Goal: Task Accomplishment & Management: Manage account settings

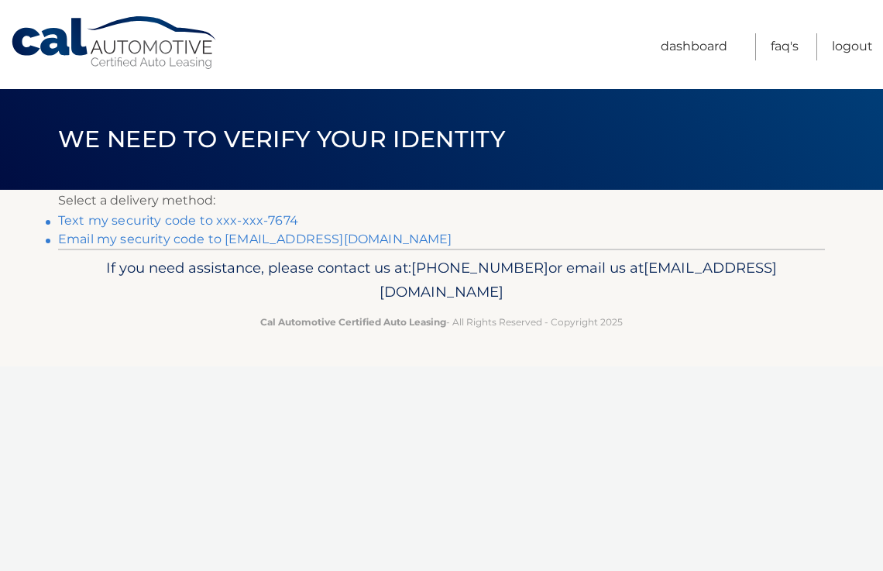
click at [155, 222] on link "Text my security code to xxx-xxx-7674" at bounding box center [178, 220] width 240 height 15
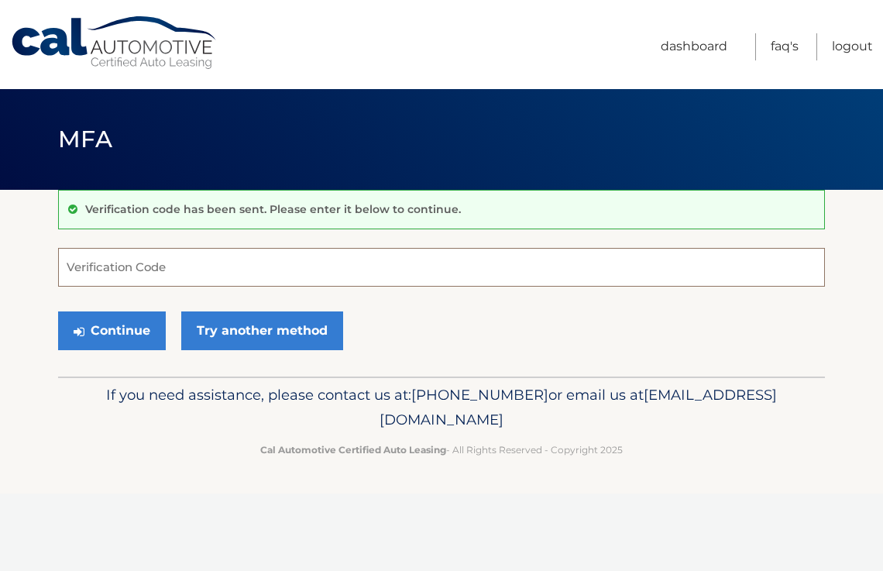
click at [126, 252] on input "Verification Code" at bounding box center [441, 267] width 767 height 39
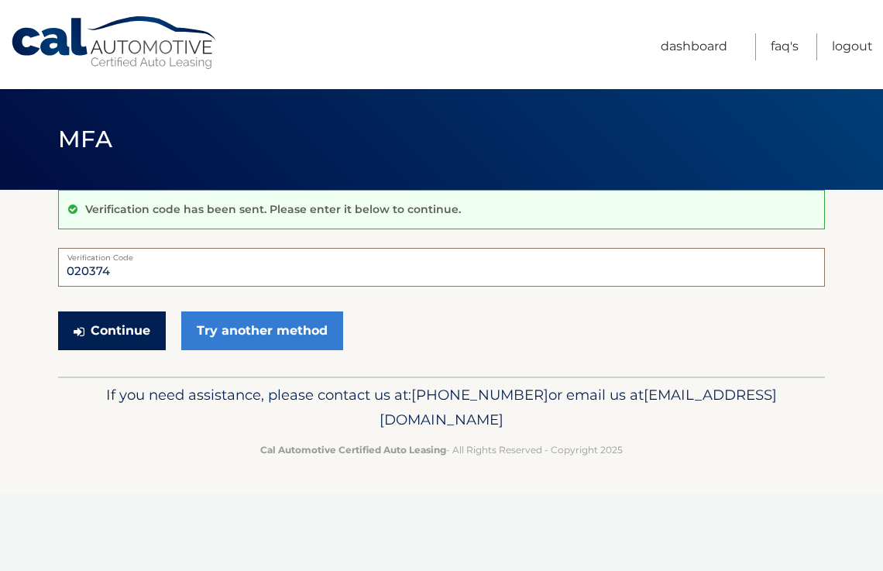
type input "020374"
click at [112, 333] on button "Continue" at bounding box center [112, 330] width 108 height 39
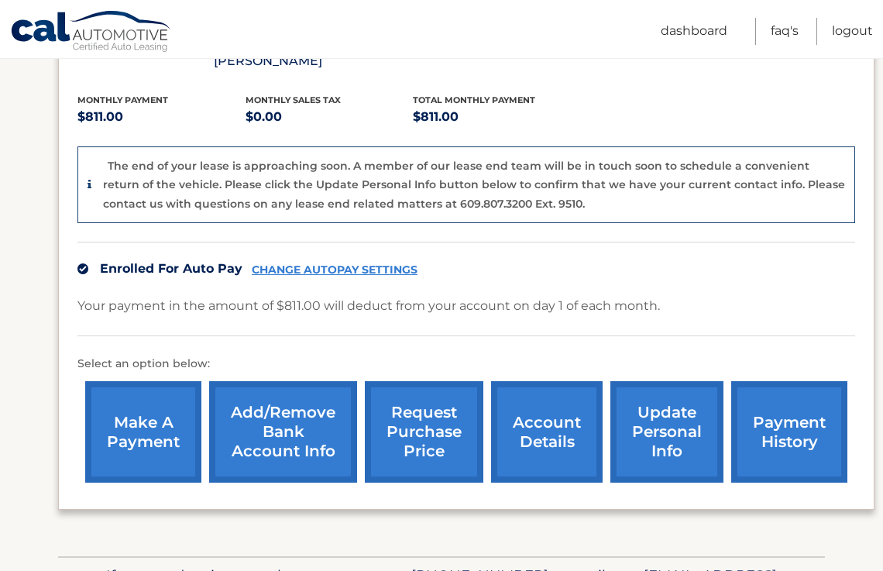
scroll to position [426, 0]
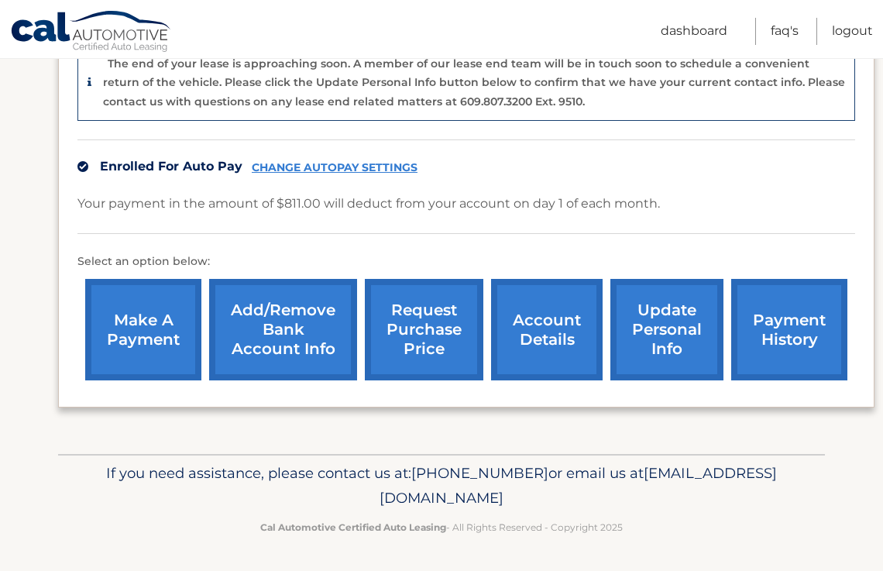
click at [415, 325] on link "request purchase price" at bounding box center [424, 330] width 119 height 102
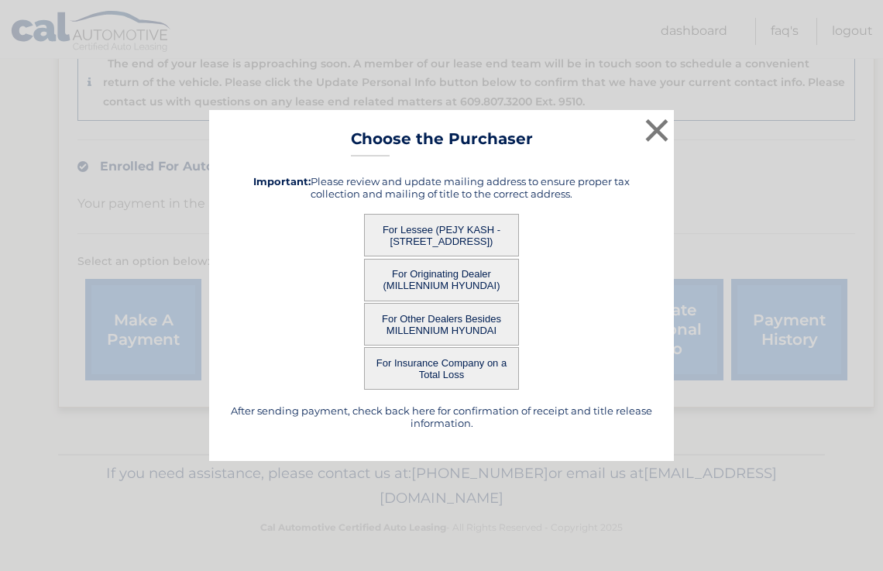
click at [439, 235] on button "For Lessee (PEJY KASH - [STREET_ADDRESS])" at bounding box center [441, 235] width 155 height 43
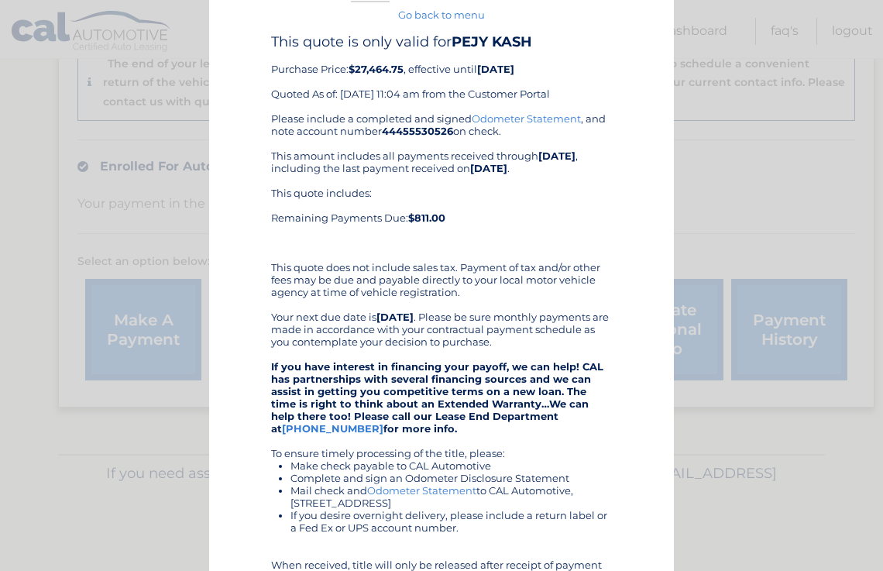
scroll to position [33, 0]
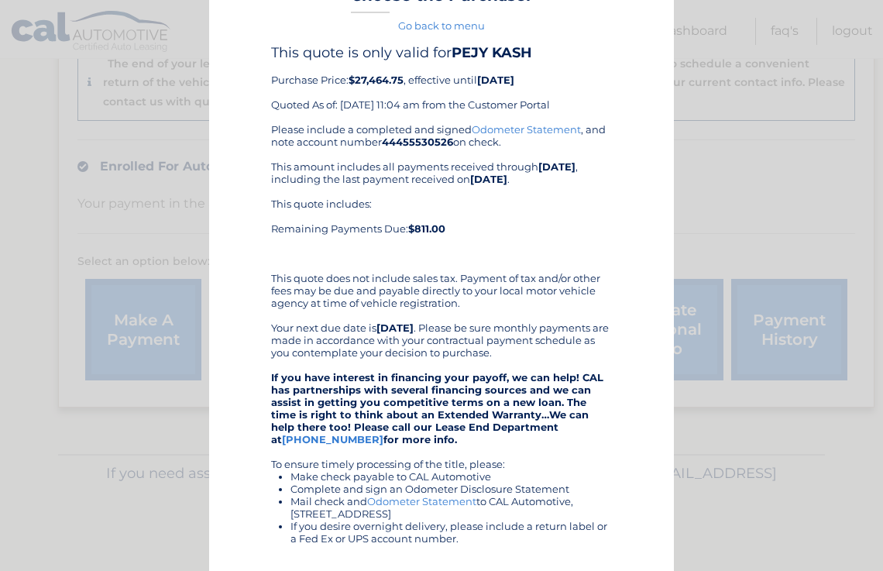
click at [508, 127] on link "Odometer Statement" at bounding box center [526, 129] width 109 height 12
